Goal: Task Accomplishment & Management: Manage account settings

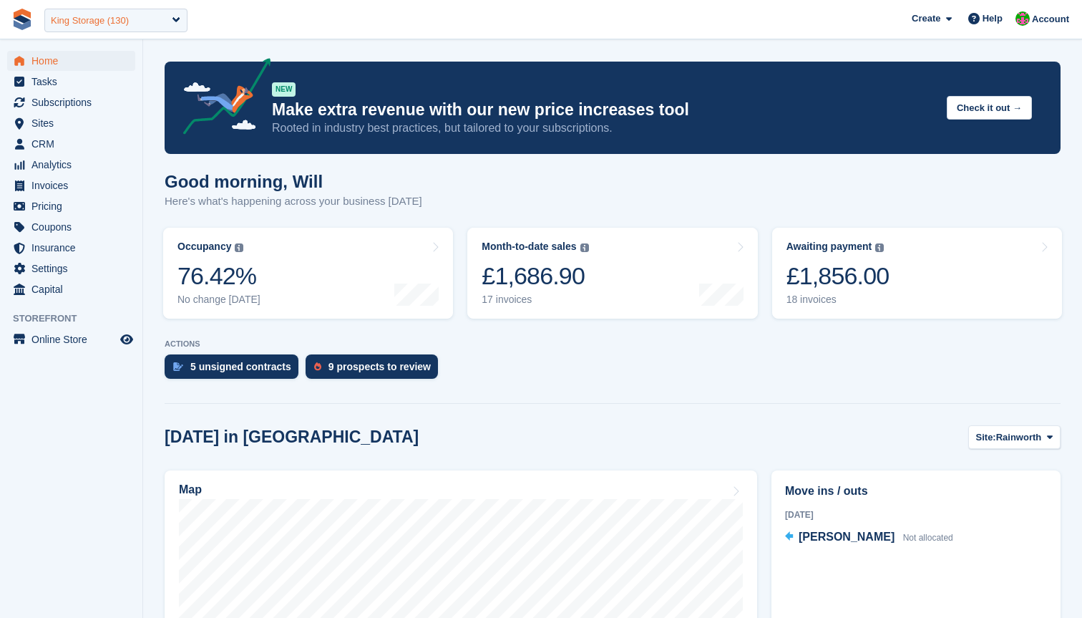
click at [156, 19] on div "King Storage (130)" at bounding box center [115, 21] width 143 height 24
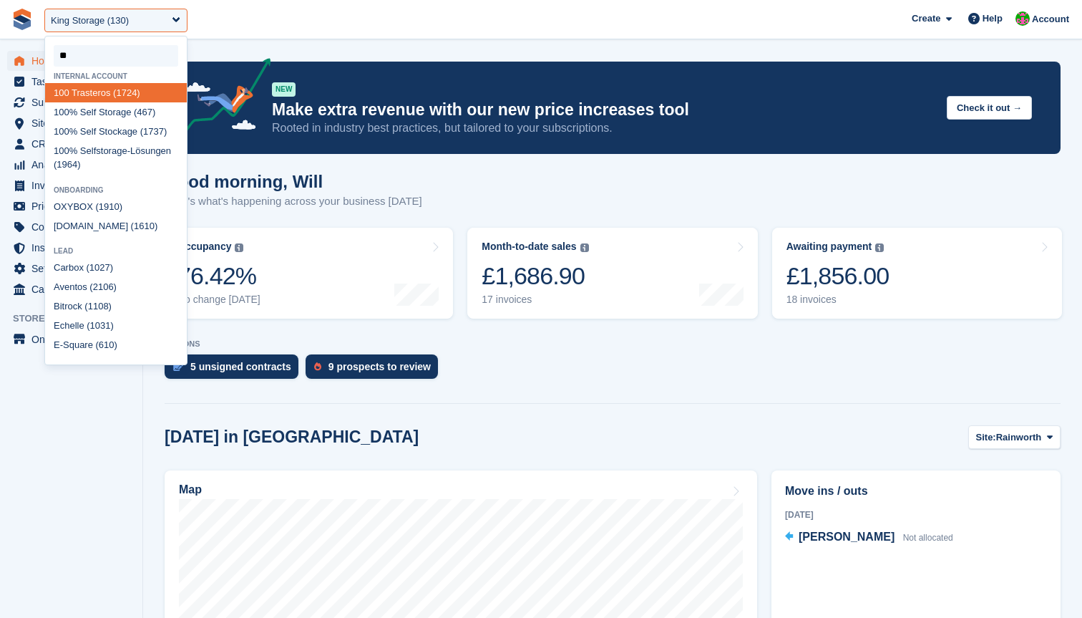
type input "***"
click at [83, 109] on div "100 % Self Storage (467)" at bounding box center [116, 111] width 142 height 19
select select "***"
